Goal: Use online tool/utility

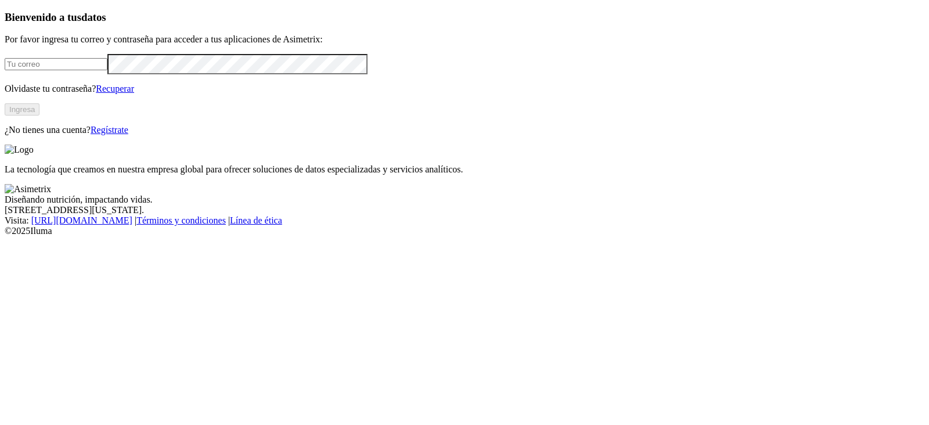
type input "manuela.chavarria@asimetrix.co"
click at [39, 116] on button "Ingresa" at bounding box center [22, 109] width 35 height 12
